Goal: Browse casually

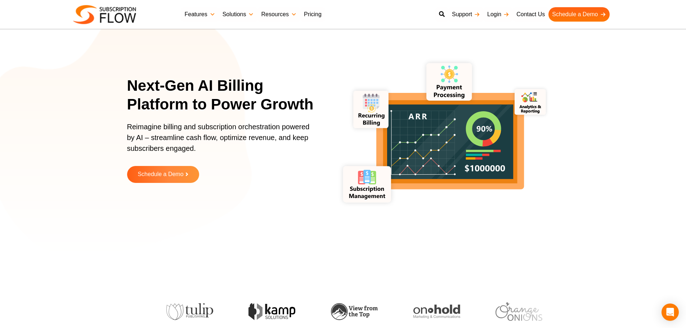
click at [44, 178] on section "Next-Gen AI Billing Platform to Power Growth Reimagine billing and subscription…" at bounding box center [343, 135] width 686 height 234
drag, startPoint x: 48, startPoint y: 221, endPoint x: 244, endPoint y: 14, distance: 284.7
click at [50, 218] on section "Next-Gen AI Billing Platform to Power Growth Reimagine billing and subscription…" at bounding box center [343, 135] width 686 height 234
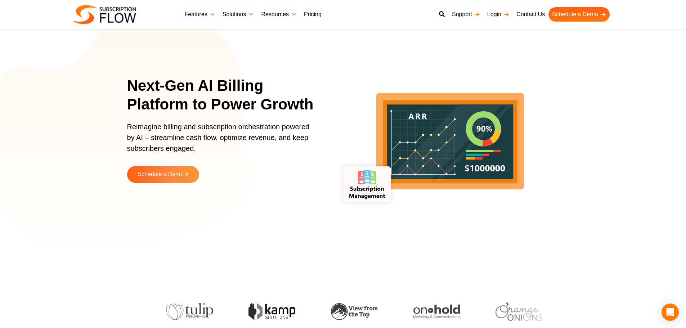
click at [116, 150] on section "Next-Gen AI Billing Platform to Power Growth Reimagine billing and subscription…" at bounding box center [343, 135] width 686 height 234
click at [147, 133] on p "Reimagine billing and subscription orchestration powered by AI – streamline cas…" at bounding box center [220, 141] width 187 height 40
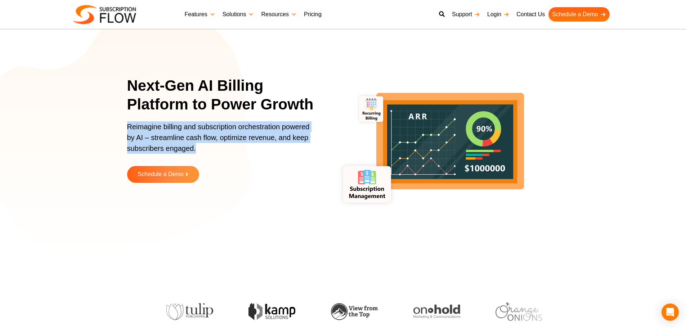
click at [147, 133] on p "Reimagine billing and subscription orchestration powered by AI – streamline cas…" at bounding box center [220, 141] width 187 height 40
click at [184, 138] on p "Reimagine billing and subscription orchestration powered by AI – streamline cas…" at bounding box center [220, 141] width 187 height 40
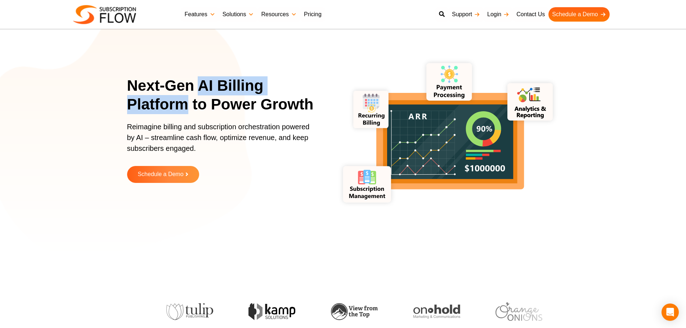
drag, startPoint x: 199, startPoint y: 84, endPoint x: 185, endPoint y: 104, distance: 24.4
click at [185, 104] on h1 "Next-Gen AI Billing Platform to Power Growth" at bounding box center [225, 95] width 196 height 38
click at [210, 103] on h1 "Next-Gen AI Billing Platform to Power Growth" at bounding box center [225, 95] width 196 height 38
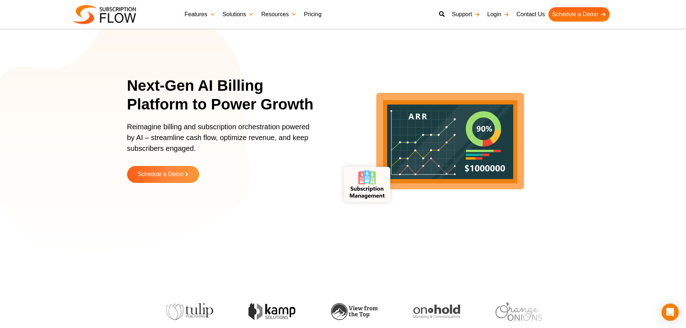
scroll to position [252, 0]
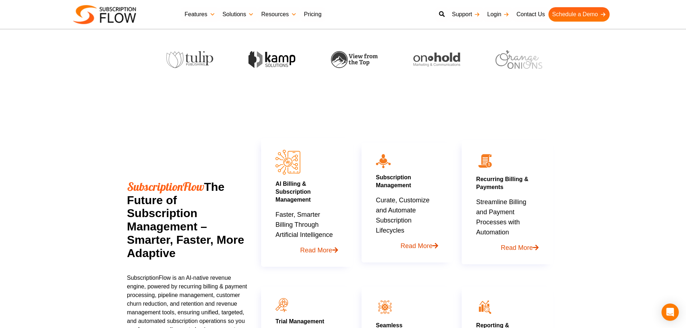
drag, startPoint x: 126, startPoint y: 188, endPoint x: 199, endPoint y: 260, distance: 102.7
click at [199, 260] on section "SubscriptionFlow The Future of Subscription Management – Smarter, Faster, More …" at bounding box center [343, 244] width 686 height 322
click at [160, 244] on h2 "SubscriptionFlow The Future of Subscription Management – Smarter, Faster, More …" at bounding box center [187, 220] width 121 height 80
